Goal: Task Accomplishment & Management: Manage account settings

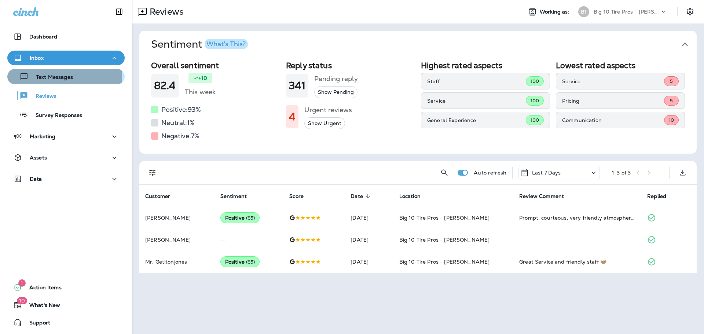
click at [56, 78] on p "Text Messages" at bounding box center [51, 77] width 44 height 7
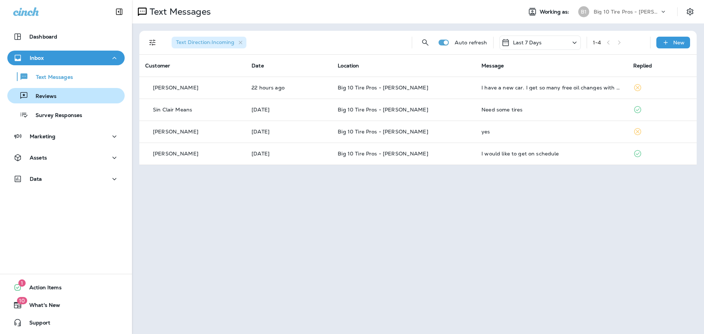
click at [43, 98] on p "Reviews" at bounding box center [42, 96] width 28 height 7
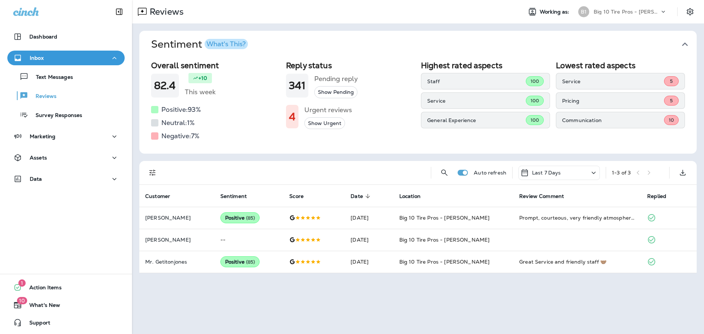
click at [322, 124] on button "Show Urgent" at bounding box center [324, 123] width 41 height 12
